Goal: Information Seeking & Learning: Find specific fact

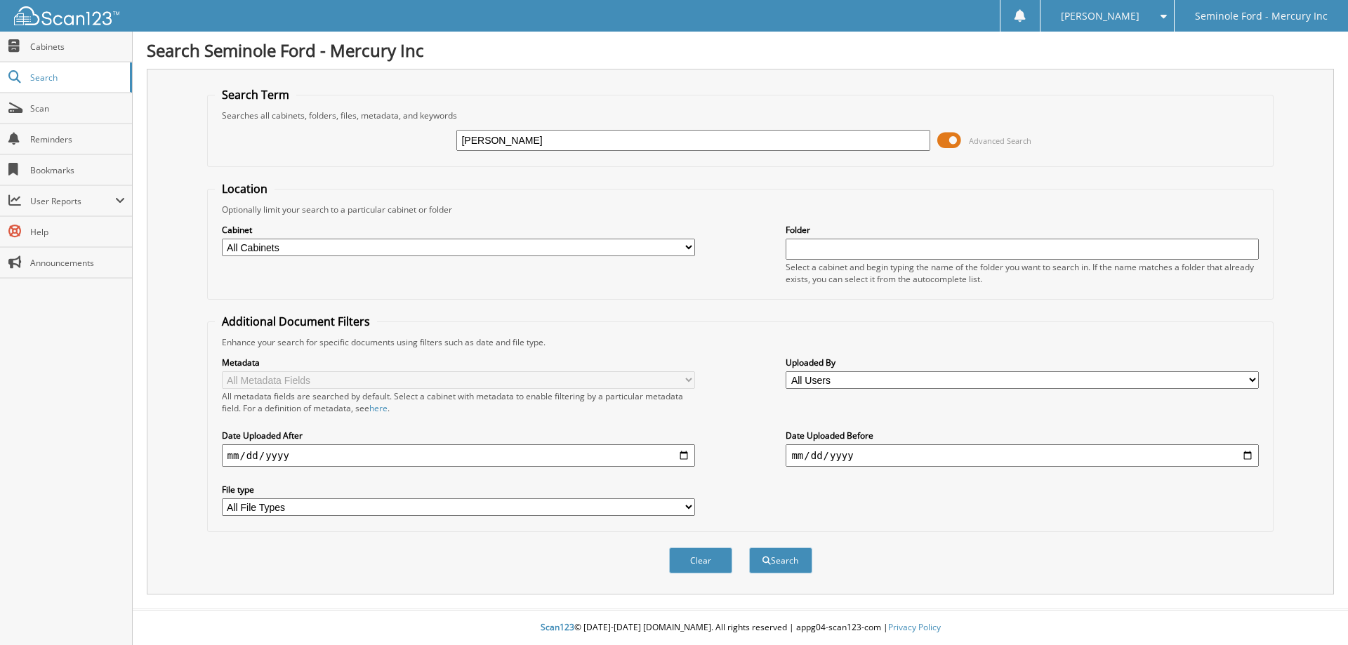
type input "[PERSON_NAME]"
click at [749, 547] on button "Search" at bounding box center [780, 560] width 63 height 26
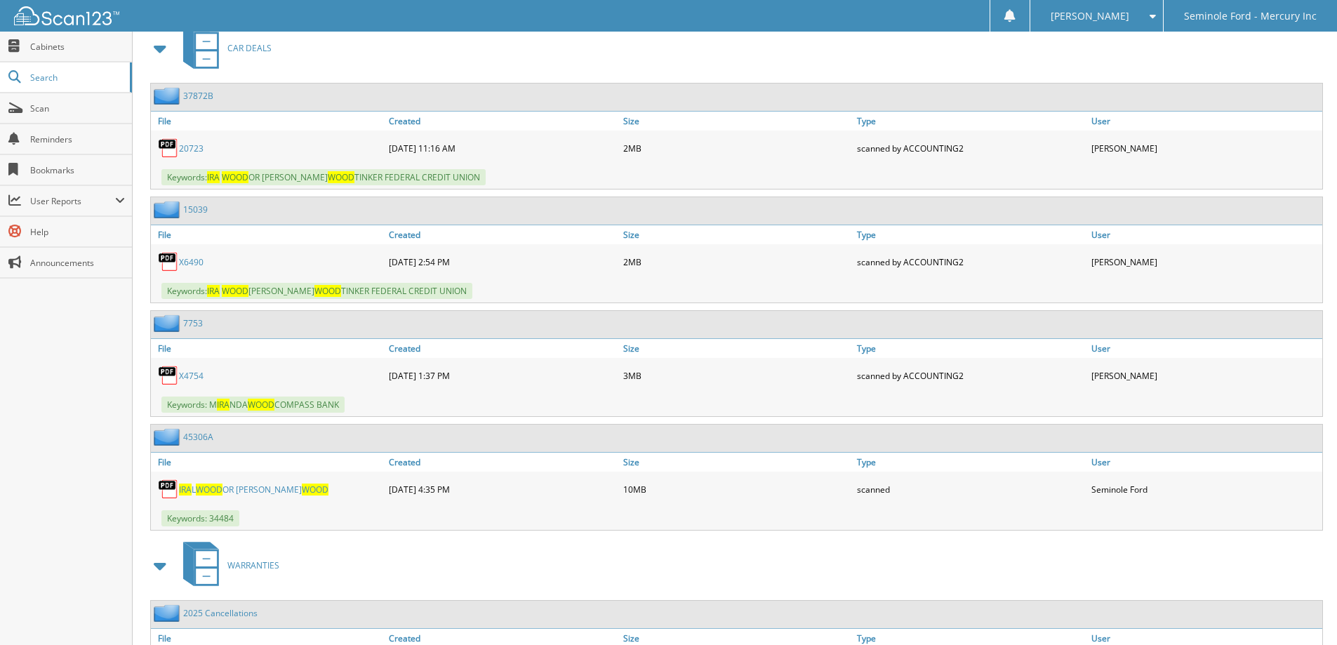
scroll to position [632, 0]
click at [208, 489] on span "WOOD" at bounding box center [209, 488] width 27 height 12
